Goal: Browse casually: Explore the website without a specific task or goal

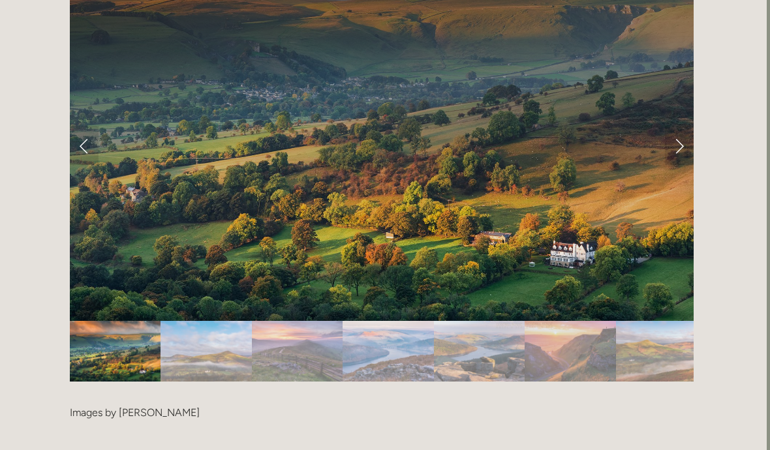
scroll to position [2648, 3]
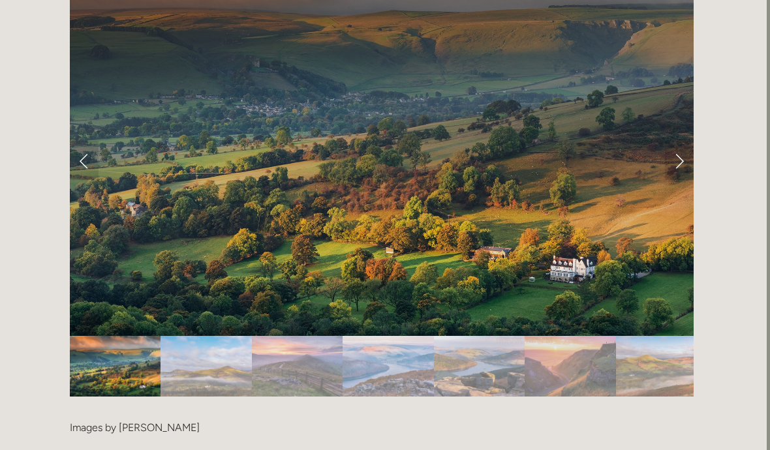
click at [678, 141] on link "Next Slide" at bounding box center [679, 160] width 29 height 39
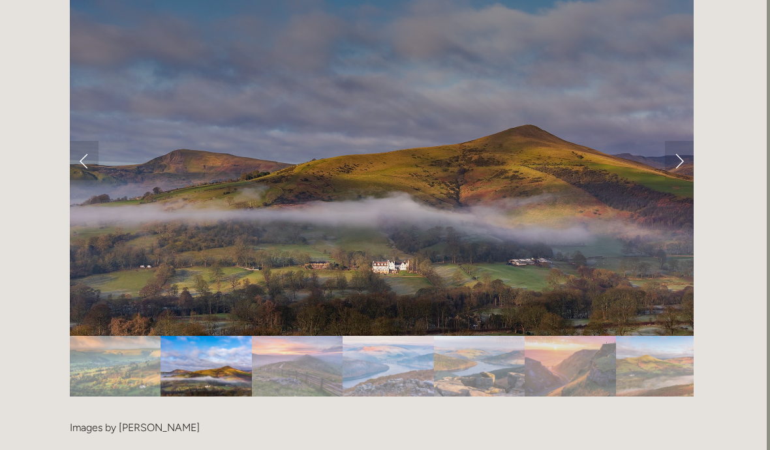
click at [682, 141] on link "Next Slide" at bounding box center [679, 160] width 29 height 39
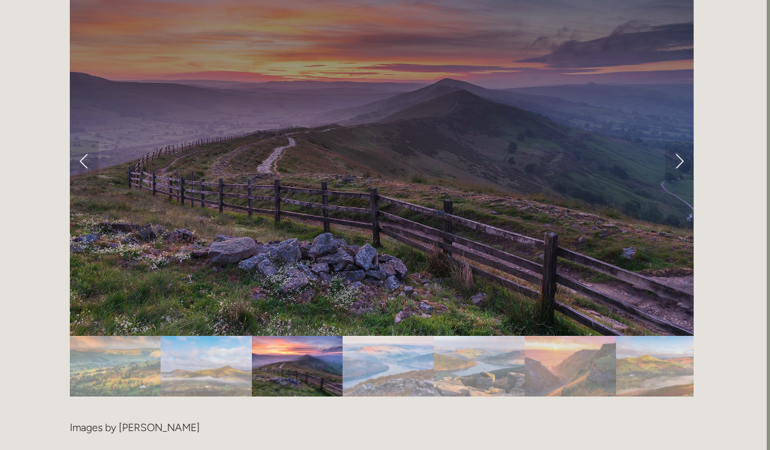
click at [682, 141] on link "Next Slide" at bounding box center [679, 160] width 29 height 39
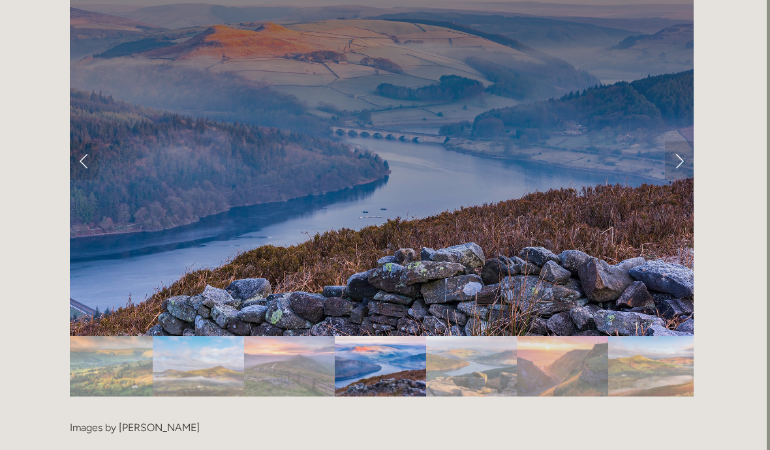
click at [676, 141] on link "Next Slide" at bounding box center [679, 160] width 29 height 39
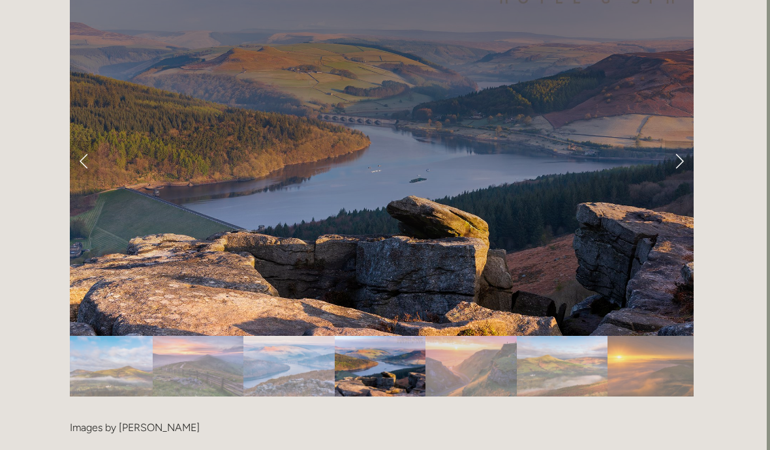
click at [678, 141] on link "Next Slide" at bounding box center [679, 160] width 29 height 39
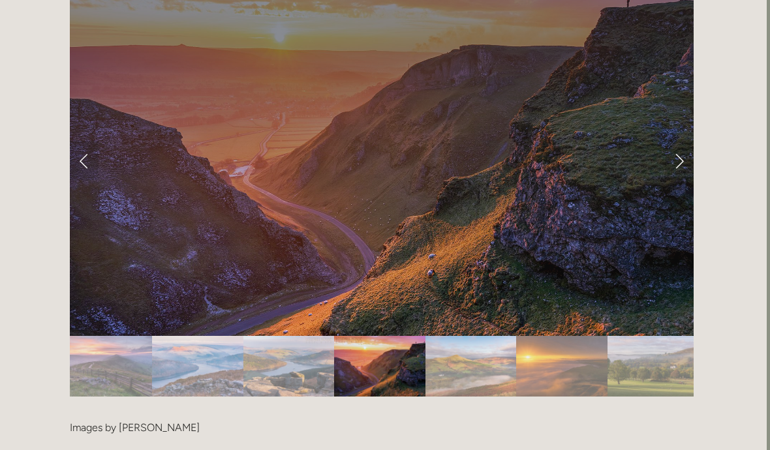
click at [679, 141] on link "Next Slide" at bounding box center [679, 160] width 29 height 39
click at [677, 141] on link "Next Slide" at bounding box center [679, 160] width 29 height 39
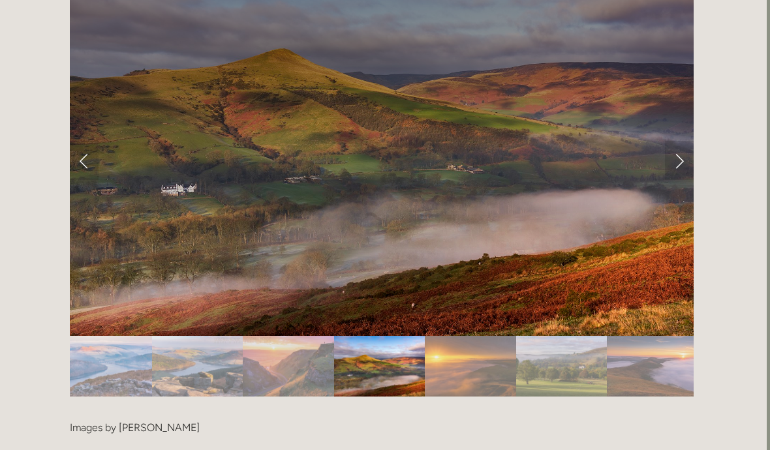
click at [690, 144] on link "Next Slide" at bounding box center [679, 160] width 29 height 39
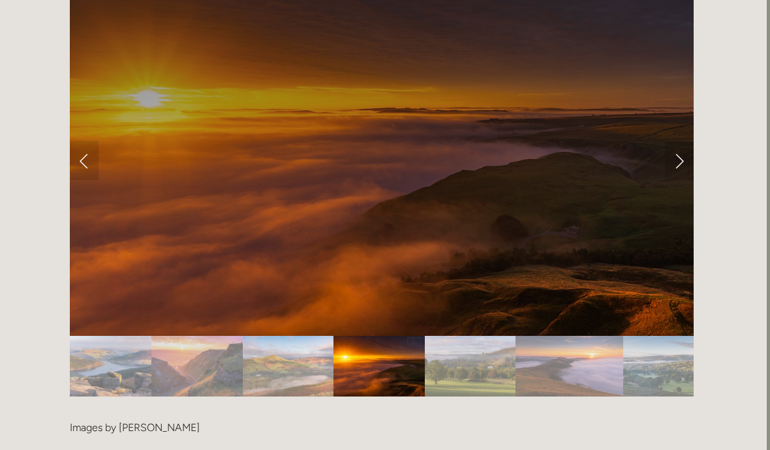
click at [691, 141] on link "Next Slide" at bounding box center [679, 160] width 29 height 39
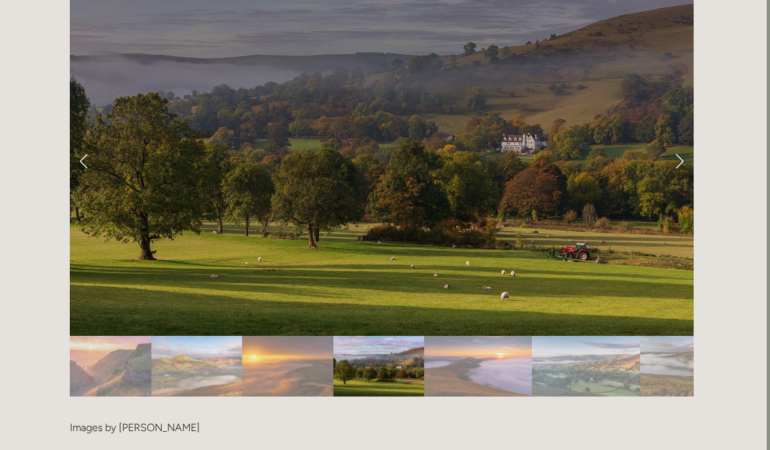
click at [684, 141] on link "Next Slide" at bounding box center [679, 160] width 29 height 39
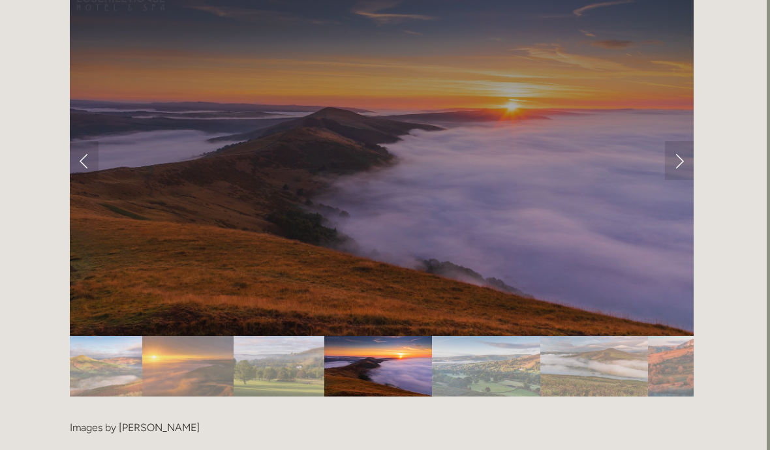
click at [692, 141] on link "Next Slide" at bounding box center [679, 160] width 29 height 39
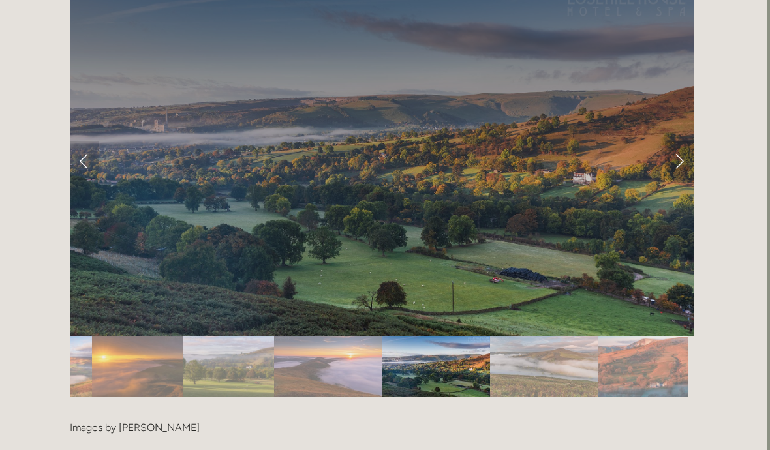
click at [681, 141] on link "Next Slide" at bounding box center [679, 160] width 29 height 39
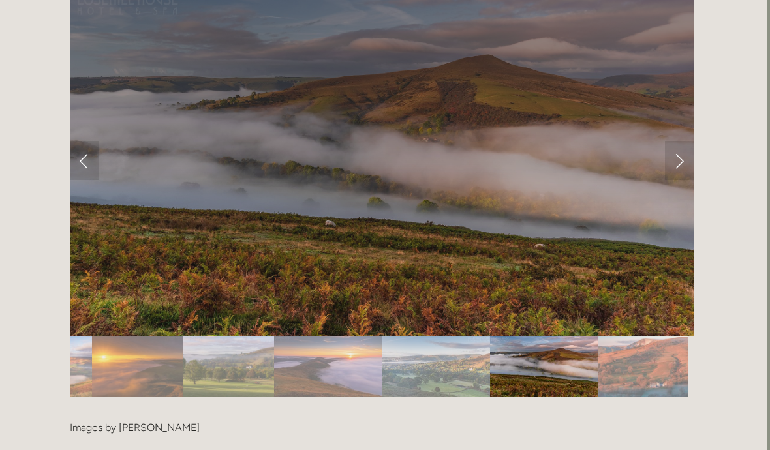
click at [684, 141] on link "Next Slide" at bounding box center [679, 160] width 29 height 39
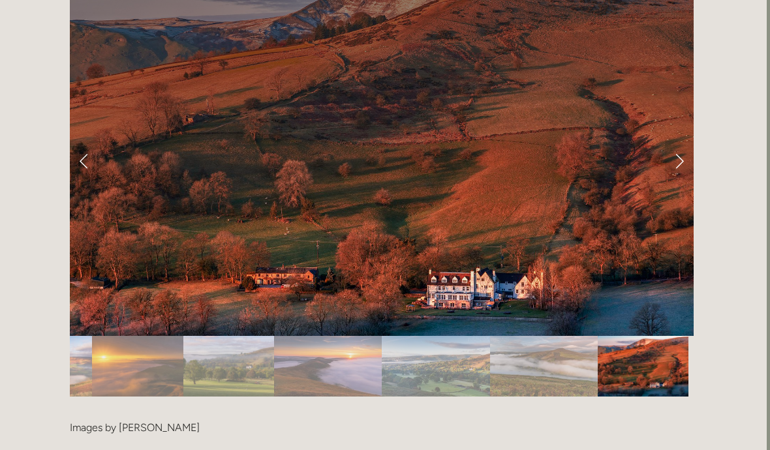
click at [680, 141] on link "Next Slide" at bounding box center [679, 160] width 29 height 39
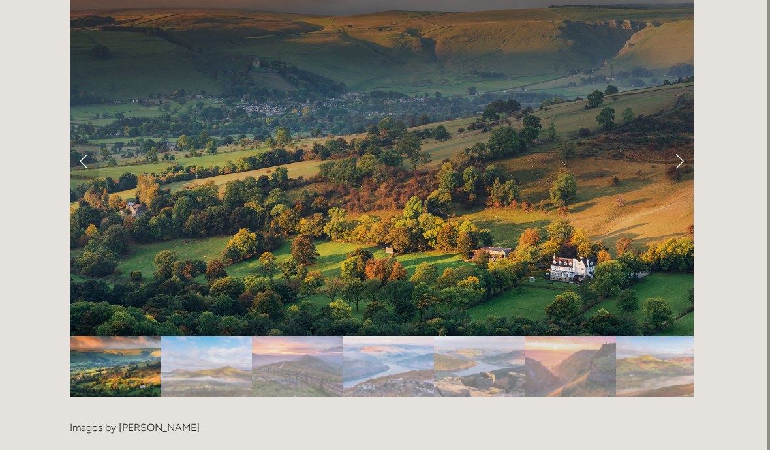
click at [686, 141] on link "Next Slide" at bounding box center [679, 160] width 29 height 39
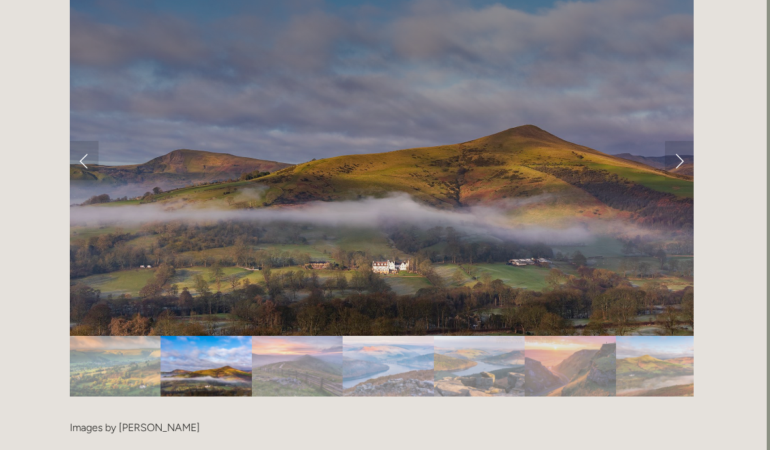
click at [689, 142] on link "Next Slide" at bounding box center [679, 160] width 29 height 39
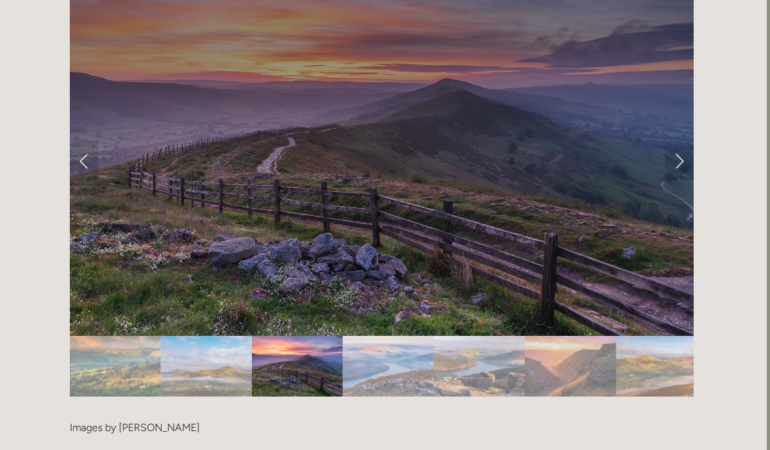
click at [691, 142] on link "Next Slide" at bounding box center [679, 160] width 29 height 39
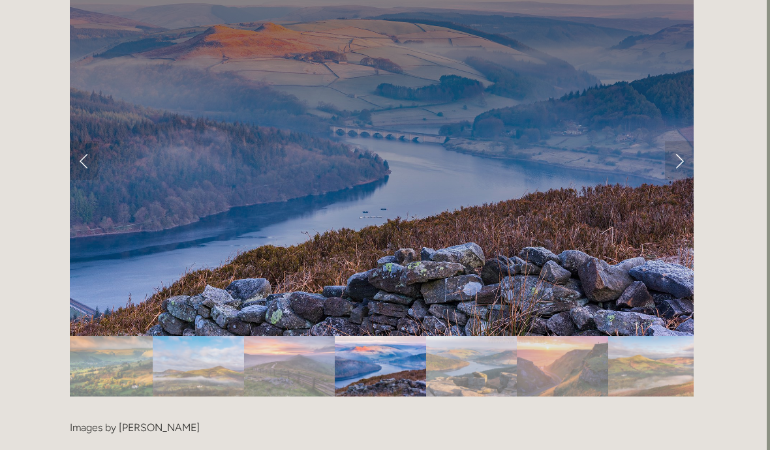
click at [682, 141] on link "Next Slide" at bounding box center [679, 160] width 29 height 39
